Goal: Information Seeking & Learning: Find specific page/section

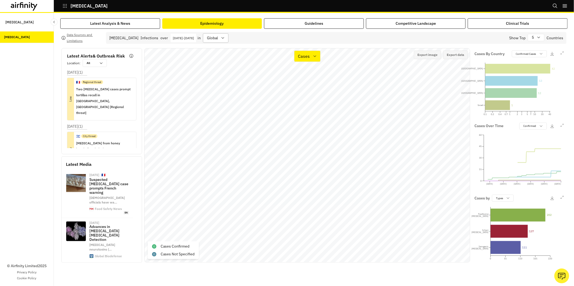
click at [221, 41] on div "global" at bounding box center [211, 38] width 17 height 9
click at [182, 38] on p "[DATE] - [DATE]" at bounding box center [183, 38] width 21 height 4
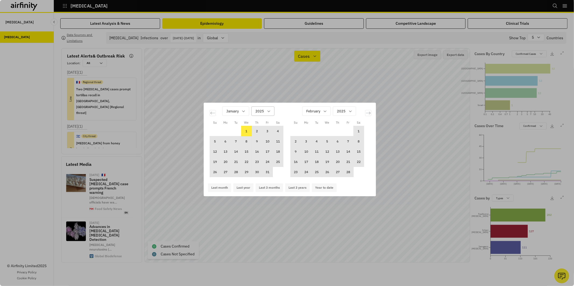
click at [265, 112] on div "2025" at bounding box center [258, 111] width 15 height 9
click at [271, 168] on div "2021" at bounding box center [279, 165] width 52 height 10
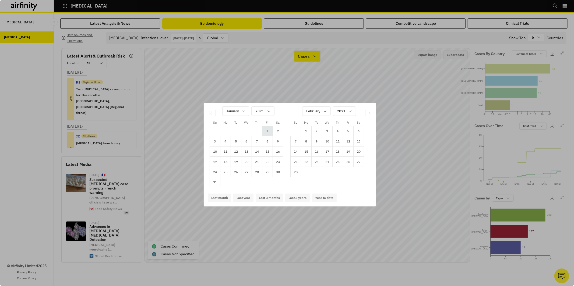
click at [269, 130] on td "1" at bounding box center [267, 131] width 10 height 10
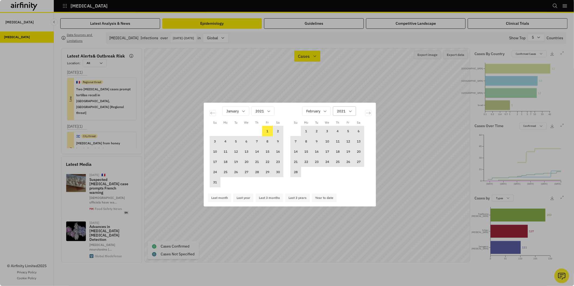
click at [351, 112] on icon "Calendar" at bounding box center [350, 111] width 4 height 4
click at [352, 123] on div "2025" at bounding box center [359, 125] width 45 height 6
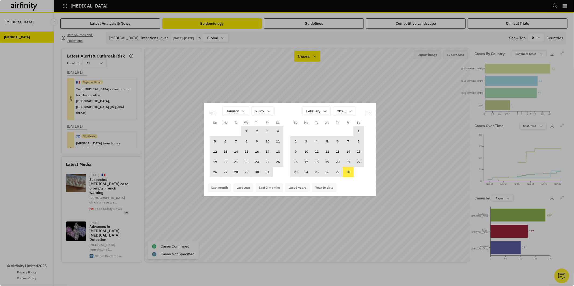
click at [346, 173] on td "28" at bounding box center [348, 172] width 10 height 10
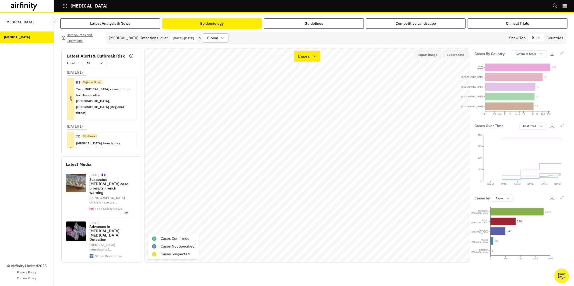
click at [221, 40] on div "global" at bounding box center [211, 38] width 17 height 9
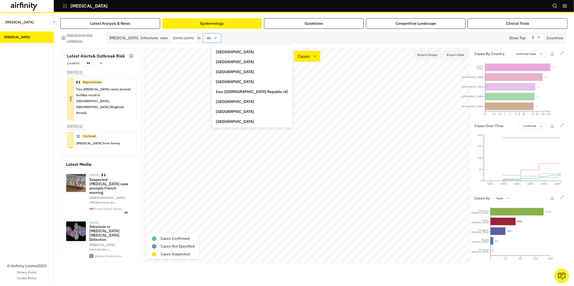
type input "mal"
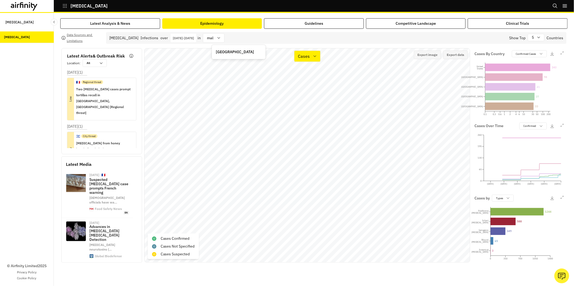
click at [229, 51] on div "Malta" at bounding box center [238, 52] width 45 height 6
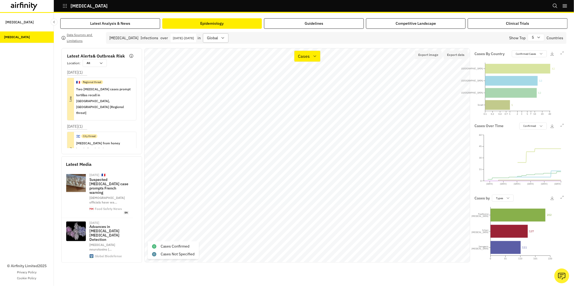
click at [218, 38] on div at bounding box center [212, 38] width 11 height 7
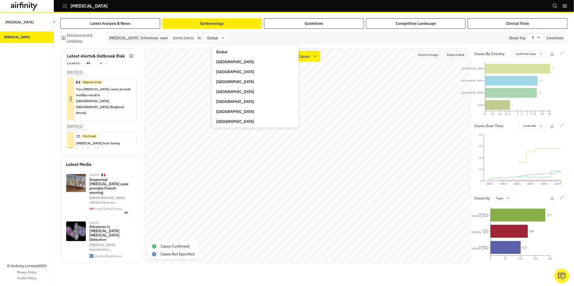
click at [194, 38] on p "[DATE] - [DATE]" at bounding box center [183, 38] width 21 height 4
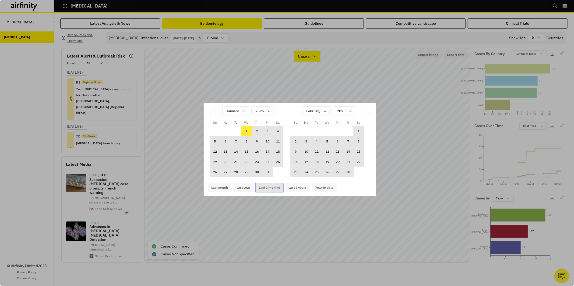
click at [271, 187] on button "Last 3 months" at bounding box center [269, 187] width 27 height 9
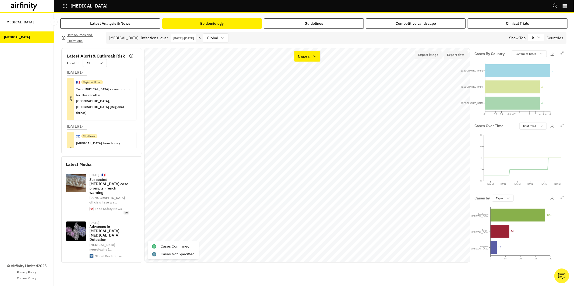
click at [195, 34] on div "Jun 30th 2025 - Sep 30th 2025" at bounding box center [184, 38] width 26 height 9
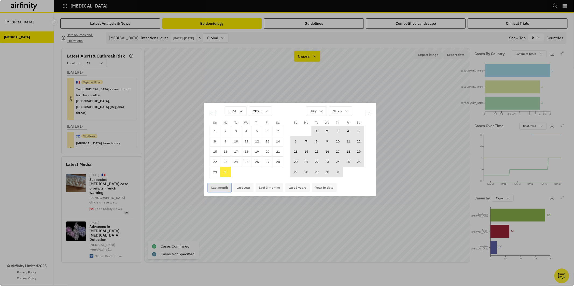
click at [219, 188] on button "Last month" at bounding box center [219, 187] width 23 height 9
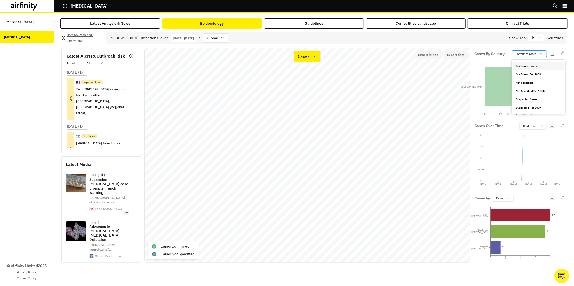
click at [531, 52] on p "Confirmed Cases" at bounding box center [526, 54] width 20 height 4
click at [535, 83] on div "Not Specified" at bounding box center [538, 83] width 45 height 4
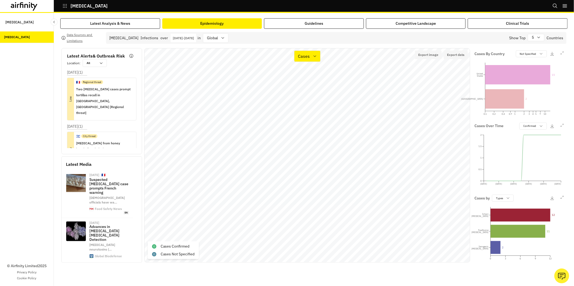
click at [194, 39] on p "Aug 30th 2025 - Sep 30th 2025" at bounding box center [183, 38] width 21 height 4
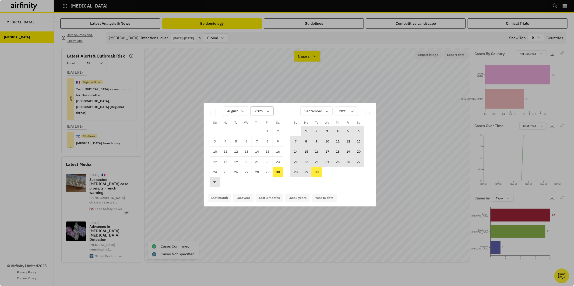
click at [262, 110] on div "Calendar" at bounding box center [258, 111] width 9 height 7
click at [264, 162] on p "2021" at bounding box center [259, 165] width 9 height 6
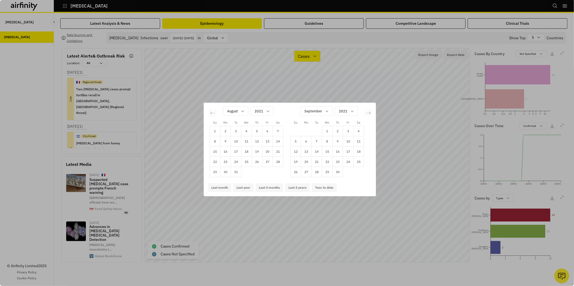
click at [455, 118] on div "Su Mo Tu We Th Fr Sa Su Mo Tu We Th Fr Sa July 2021 1 2 3 4 5 6 7 8 9 10 11 12 …" at bounding box center [287, 143] width 574 height 286
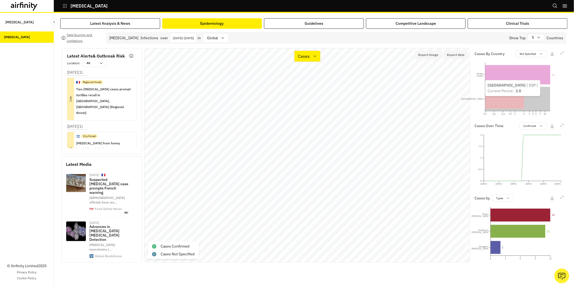
click at [521, 102] on icon at bounding box center [504, 98] width 39 height 19
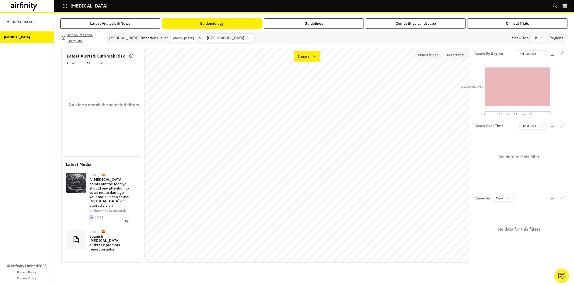
click at [173, 39] on p "Aug 30th 2025 - Sep 30th 2025" at bounding box center [183, 38] width 21 height 4
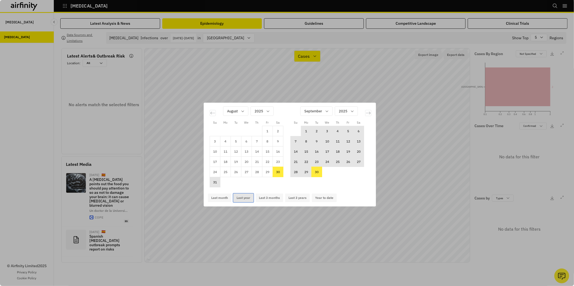
click at [249, 199] on button "Last year" at bounding box center [243, 198] width 20 height 9
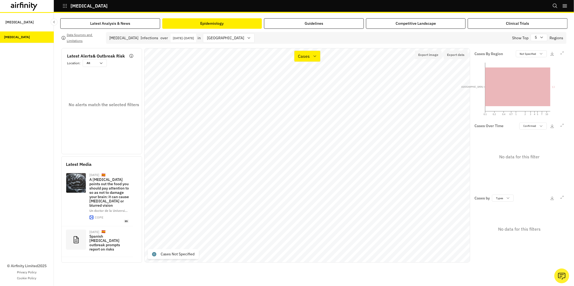
click at [32, 10] on icon at bounding box center [24, 6] width 27 height 9
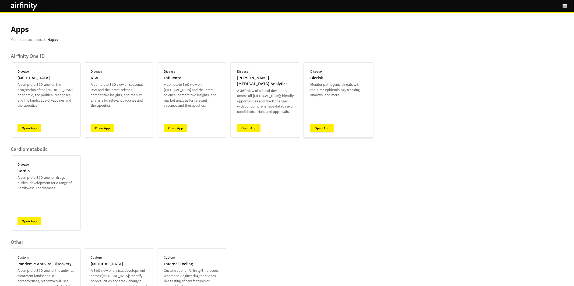
click at [326, 130] on link "Open App" at bounding box center [321, 128] width 23 height 8
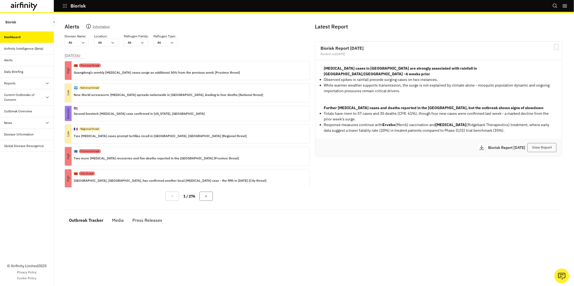
click at [24, 8] on icon at bounding box center [24, 6] width 27 height 9
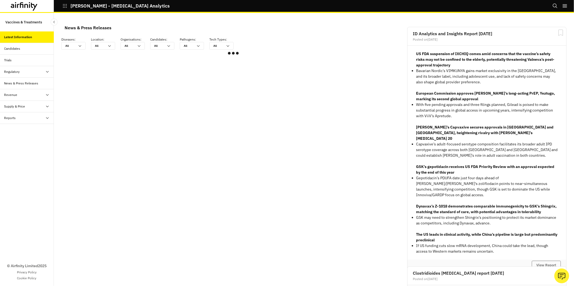
scroll to position [323, 161]
click at [31, 118] on div "Reports" at bounding box center [28, 118] width 49 height 5
click at [31, 132] on div "Reports" at bounding box center [31, 129] width 45 height 5
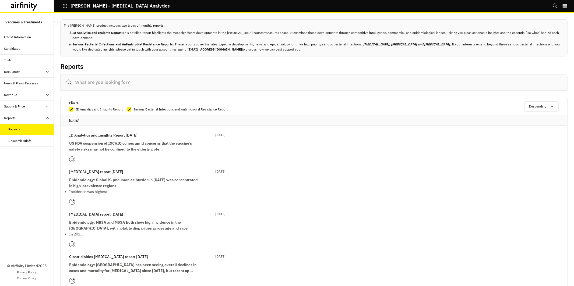
click at [185, 77] on input at bounding box center [313, 82] width 507 height 16
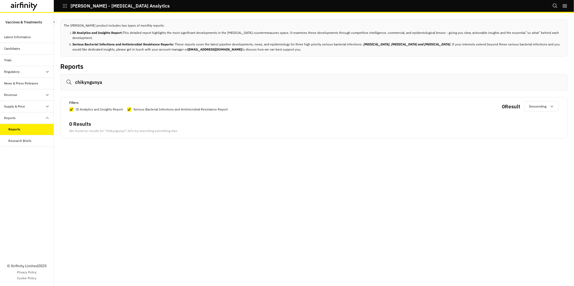
type input "chikyngunya"
click at [557, 6] on icon "Search" at bounding box center [554, 5] width 5 height 5
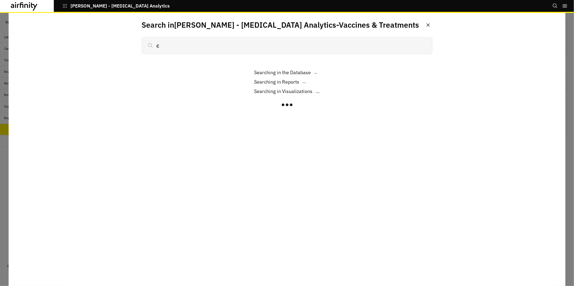
type input "ch"
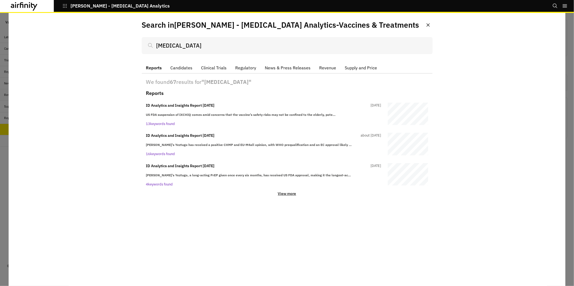
type input "chikungunya"
click at [287, 194] on p "View more" at bounding box center [287, 193] width 18 height 5
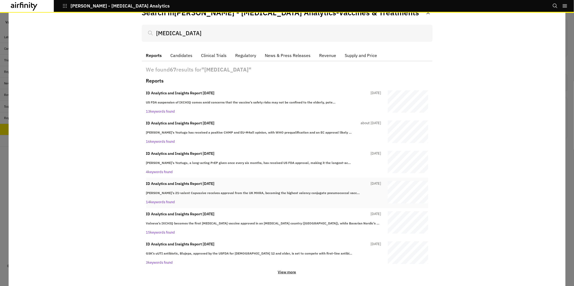
scroll to position [13, 0]
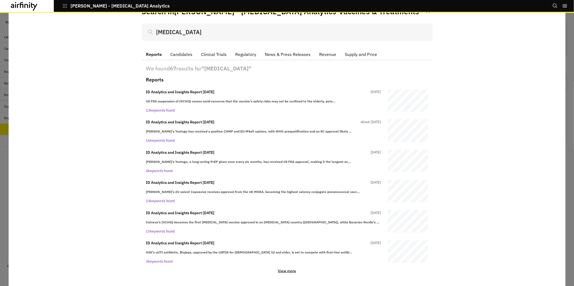
click at [287, 271] on p "View more" at bounding box center [287, 271] width 18 height 5
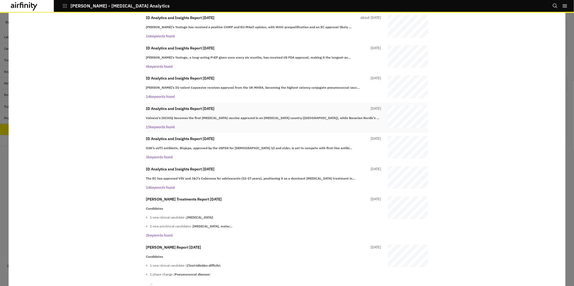
scroll to position [148, 0]
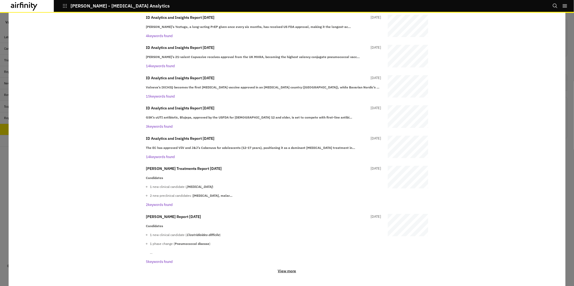
click at [291, 274] on div "We found 67 results for " chikungunya " Reports ID Analytics and Insights Repor…" at bounding box center [287, 106] width 290 height 362
click at [291, 272] on p "View more" at bounding box center [287, 271] width 18 height 5
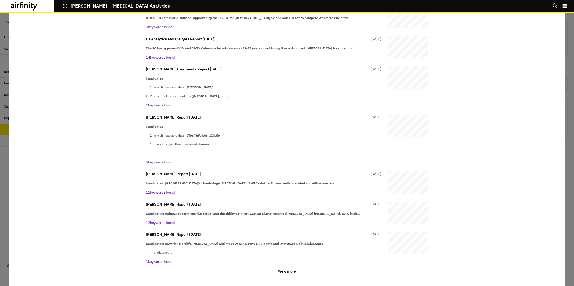
scroll to position [248, 0]
click at [5, 33] on div at bounding box center [287, 149] width 574 height 273
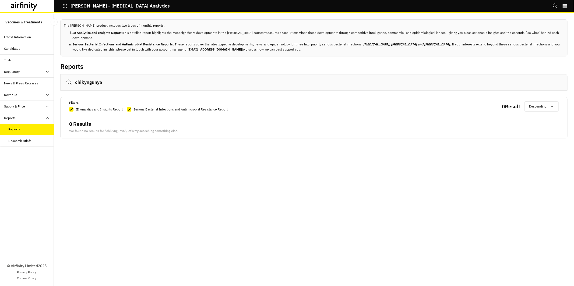
click at [32, 8] on icon at bounding box center [24, 6] width 27 height 9
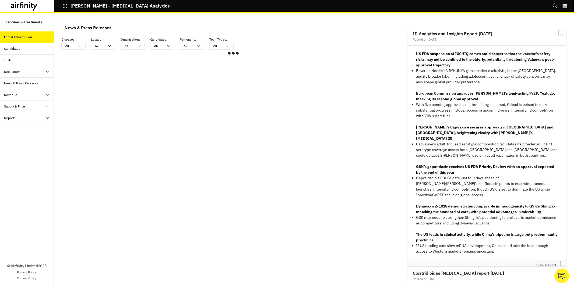
scroll to position [323, 161]
click at [12, 122] on div "Reports" at bounding box center [27, 118] width 54 height 12
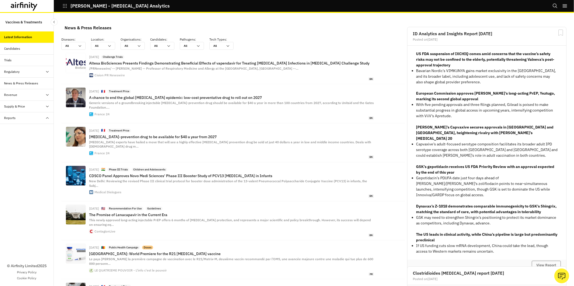
click at [12, 135] on div "Reports" at bounding box center [27, 130] width 54 height 12
